Goal: Register for event/course

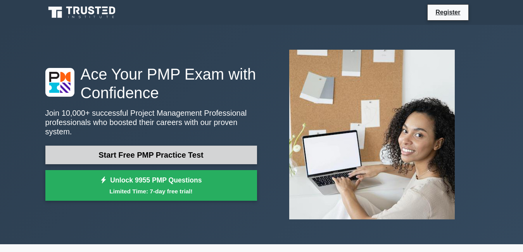
click at [205, 153] on link "Start Free PMP Practice Test" at bounding box center [151, 154] width 212 height 19
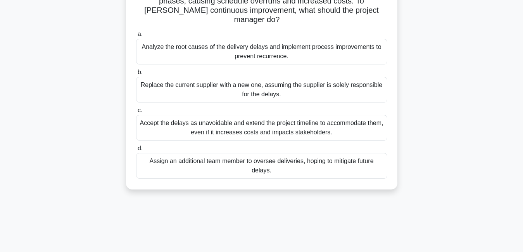
scroll to position [76, 0]
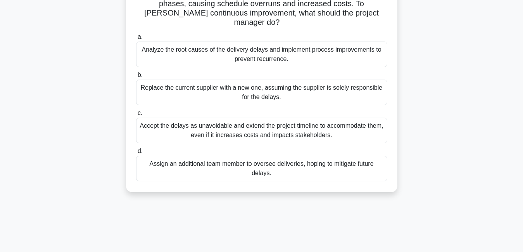
click at [193, 79] on div "Replace the current supplier with a new one, assuming the supplier is solely re…" at bounding box center [261, 92] width 251 height 26
click at [136, 74] on input "b. Replace the current supplier with a new one, assuming the supplier is solely…" at bounding box center [136, 74] width 0 height 5
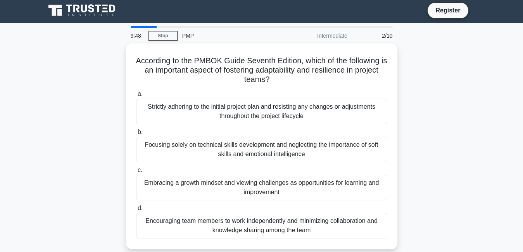
scroll to position [0, 0]
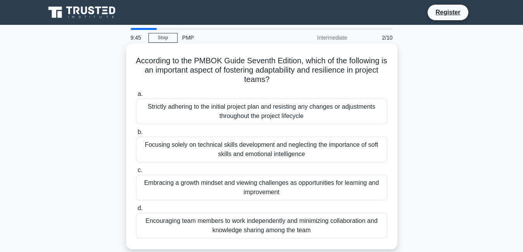
click at [161, 184] on div "Embracing a growth mindset and viewing challenges as opportunities for learning…" at bounding box center [261, 187] width 251 height 26
click at [136, 172] on input "c. Embracing a growth mindset and viewing challenges as opportunities for learn…" at bounding box center [136, 169] width 0 height 5
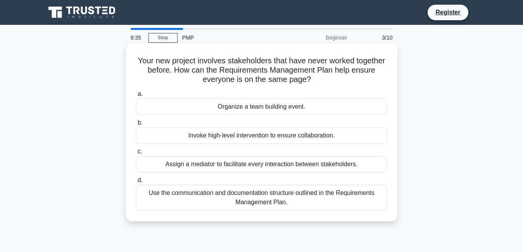
click at [255, 169] on div "Assign a mediator to facilitate every interaction between stakeholders." at bounding box center [261, 164] width 251 height 16
click at [136, 154] on input "c. Assign a mediator to facilitate every interaction between stakeholders." at bounding box center [136, 151] width 0 height 5
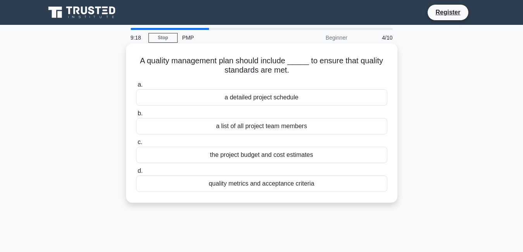
click at [298, 186] on div "quality metrics and acceptance criteria" at bounding box center [261, 183] width 251 height 16
click at [136, 173] on input "d. quality metrics and acceptance criteria" at bounding box center [136, 170] width 0 height 5
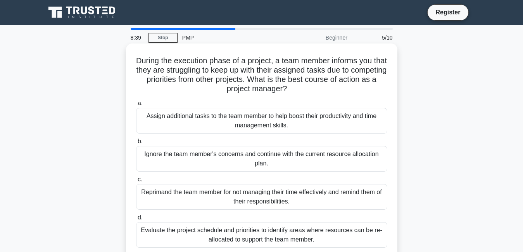
click at [206, 230] on div "Evaluate the project schedule and priorities to identify areas where resources …" at bounding box center [261, 235] width 251 height 26
click at [136, 220] on input "d. Evaluate the project schedule and priorities to identify areas where resourc…" at bounding box center [136, 217] width 0 height 5
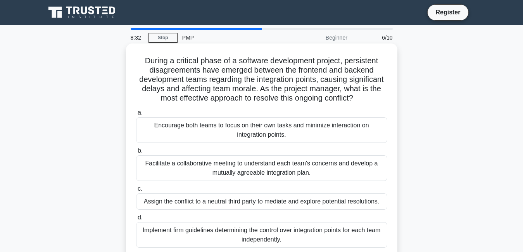
click at [211, 170] on div "Facilitate a collaborative meeting to understand each team's concerns and devel…" at bounding box center [261, 168] width 251 height 26
click at [136, 153] on input "b. Facilitate a collaborative meeting to understand each team's concerns and de…" at bounding box center [136, 150] width 0 height 5
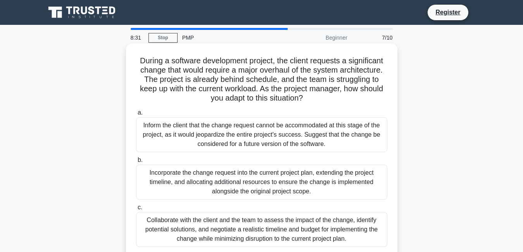
click at [211, 178] on div "Incorporate the change request into the current project plan, extending the pro…" at bounding box center [261, 181] width 251 height 35
click at [136, 162] on input "b. Incorporate the change request into the current project plan, extending the …" at bounding box center [136, 159] width 0 height 5
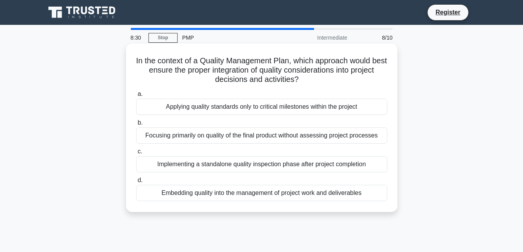
click at [213, 171] on div "Implementing a standalone quality inspection phase after project completion" at bounding box center [261, 164] width 251 height 16
click at [136, 154] on input "c. Implementing a standalone quality inspection phase after project completion" at bounding box center [136, 151] width 0 height 5
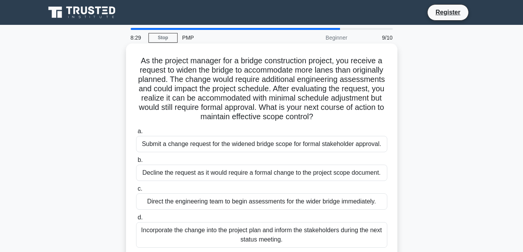
drag, startPoint x: 221, startPoint y: 134, endPoint x: 221, endPoint y: 146, distance: 11.2
click at [221, 146] on label "a. Submit a change request for the widened bridge scope for formal stakeholder …" at bounding box center [261, 139] width 251 height 26
click at [262, 148] on div "Submit a change request for the widened bridge scope for formal stakeholder app…" at bounding box center [261, 144] width 251 height 16
click at [136, 134] on input "a. Submit a change request for the widened bridge scope for formal stakeholder …" at bounding box center [136, 131] width 0 height 5
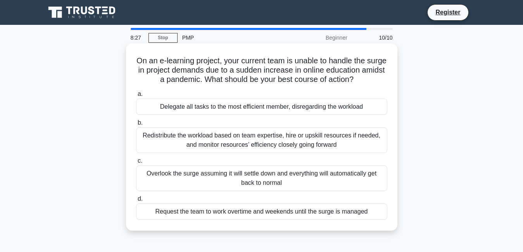
click at [255, 143] on div "Redistribute the workload based on team expertise, hire or upskill resources if…" at bounding box center [261, 140] width 251 height 26
click at [136, 125] on input "b. Redistribute the workload based on team expertise, hire or upskill resources…" at bounding box center [136, 122] width 0 height 5
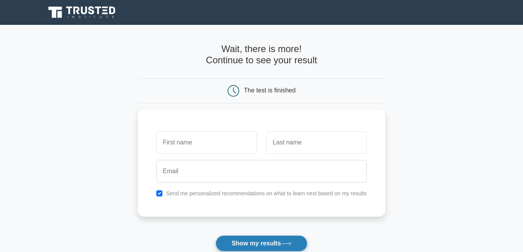
click at [267, 245] on button "Show my results" at bounding box center [261, 243] width 91 height 16
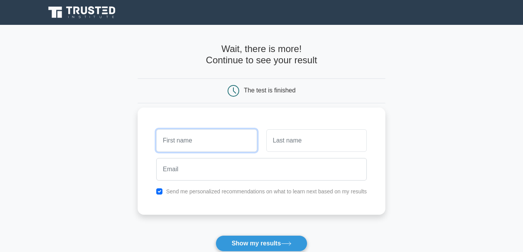
click at [247, 139] on input "text" at bounding box center [206, 140] width 100 height 22
type input "😎😎😎😎😎😎😎"
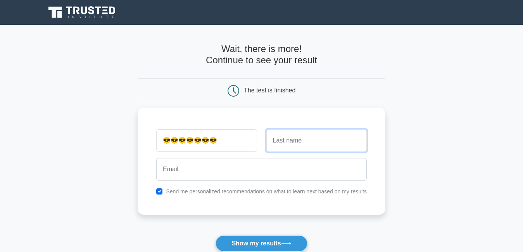
click at [290, 141] on input "text" at bounding box center [316, 140] width 100 height 22
type input "😍😍😍😍😍"
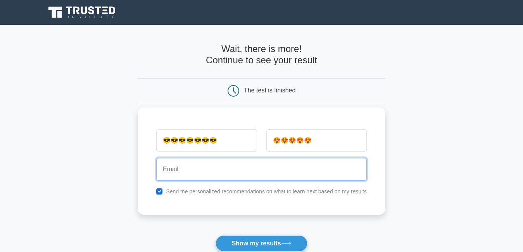
drag, startPoint x: 250, startPoint y: 167, endPoint x: 250, endPoint y: 163, distance: 4.3
click at [250, 166] on input "email" at bounding box center [261, 169] width 210 height 22
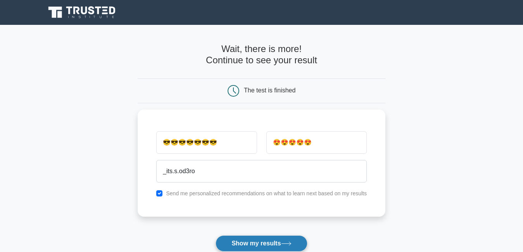
click at [267, 243] on button "Show my results" at bounding box center [261, 243] width 91 height 16
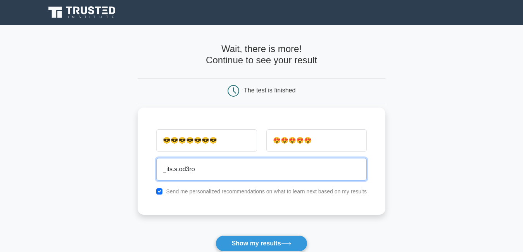
click at [160, 168] on input "_its.s.od3ro" at bounding box center [261, 169] width 210 height 22
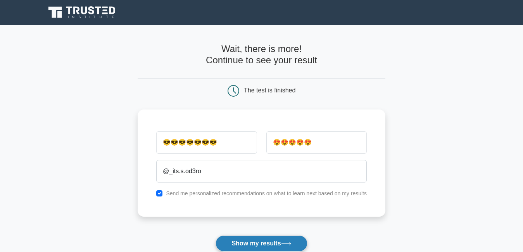
click at [222, 236] on button "Show my results" at bounding box center [261, 243] width 91 height 16
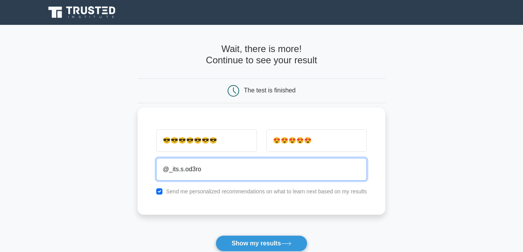
click at [210, 167] on input "@_its.s.od3ro" at bounding box center [261, 169] width 210 height 22
type input "@"
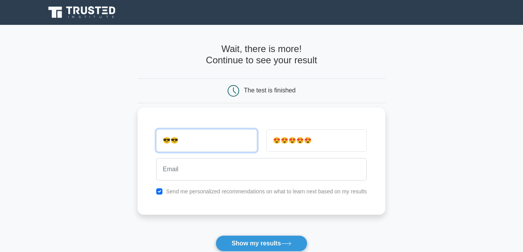
type input "😎"
click at [230, 143] on input "text" at bounding box center [206, 140] width 100 height 22
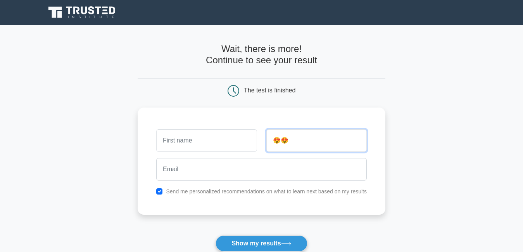
type input "😍"
click at [324, 143] on input "text" at bounding box center [316, 140] width 100 height 22
